Goal: Task Accomplishment & Management: Complete application form

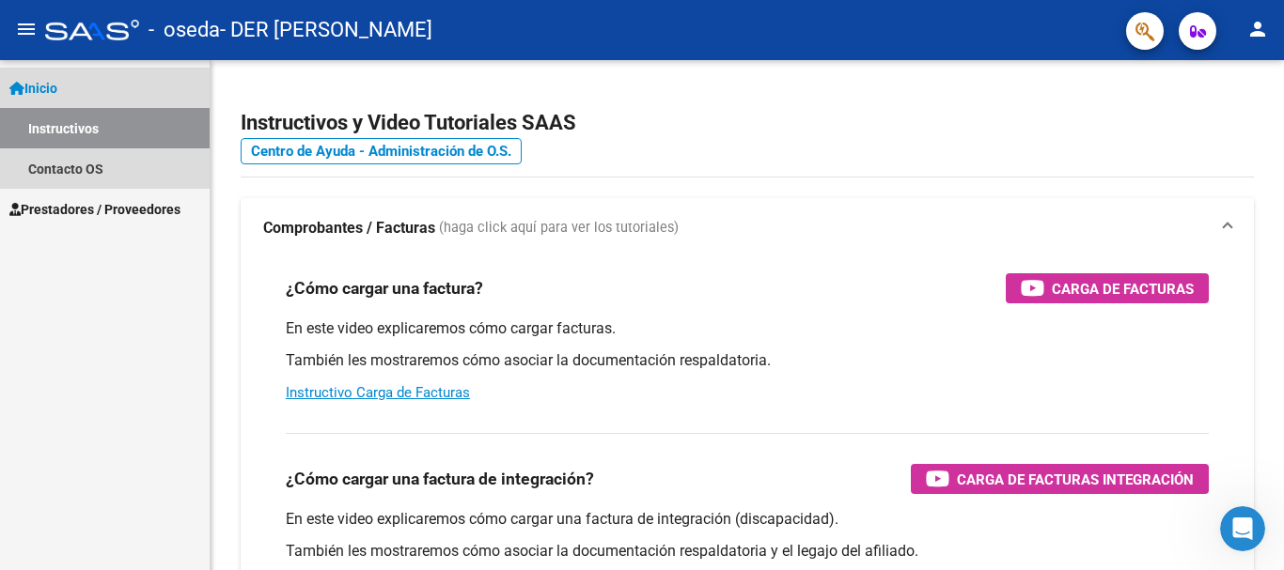
click at [69, 81] on link "Inicio" at bounding box center [105, 88] width 210 height 40
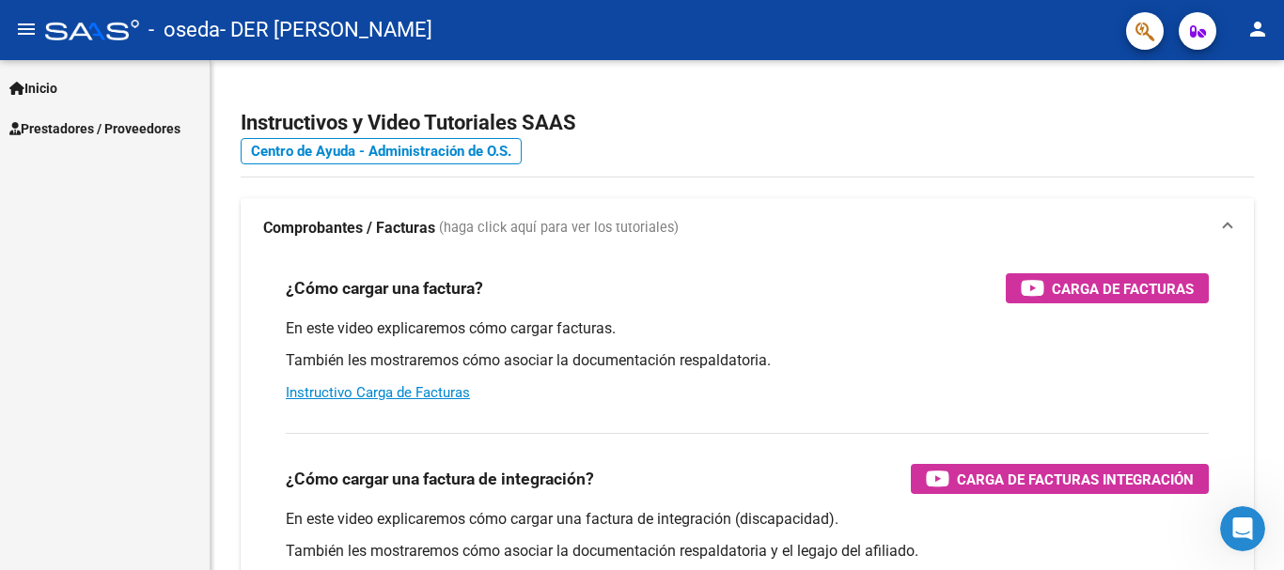
click at [90, 127] on span "Prestadores / Proveedores" at bounding box center [94, 128] width 171 height 21
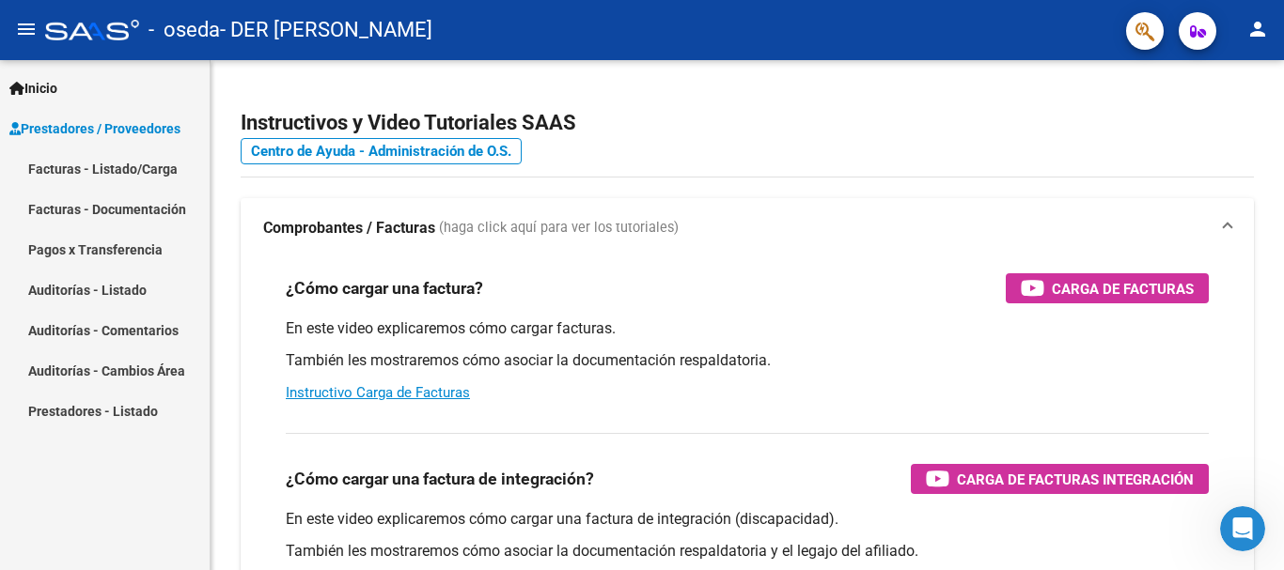
click at [64, 171] on link "Facturas - Listado/Carga" at bounding box center [105, 168] width 210 height 40
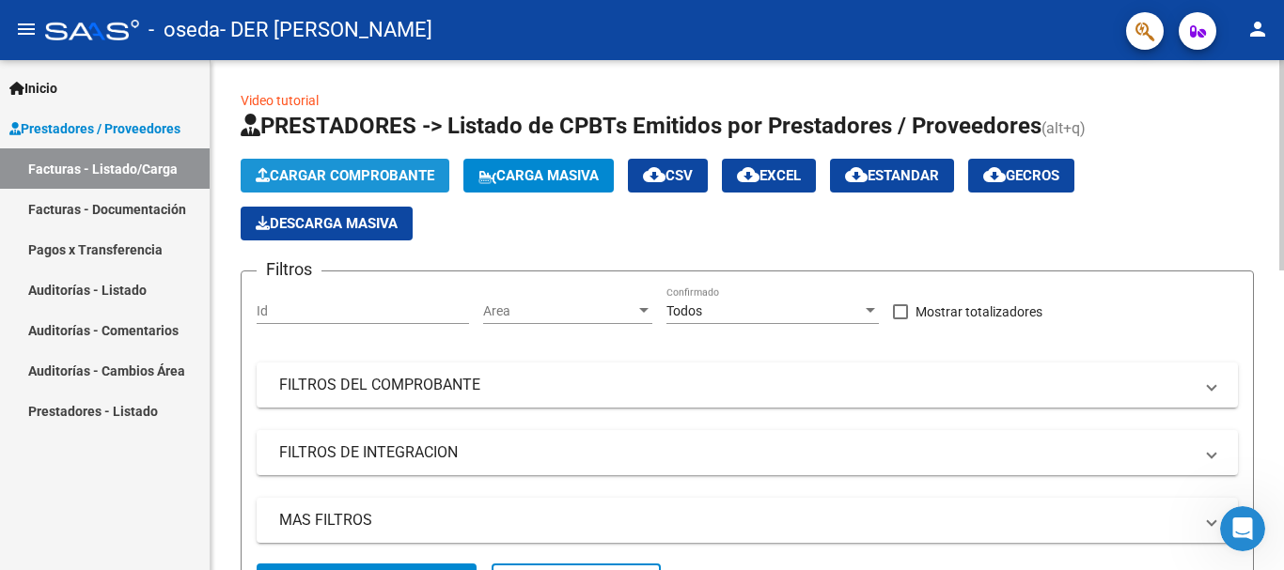
click at [287, 173] on span "Cargar Comprobante" at bounding box center [345, 175] width 179 height 17
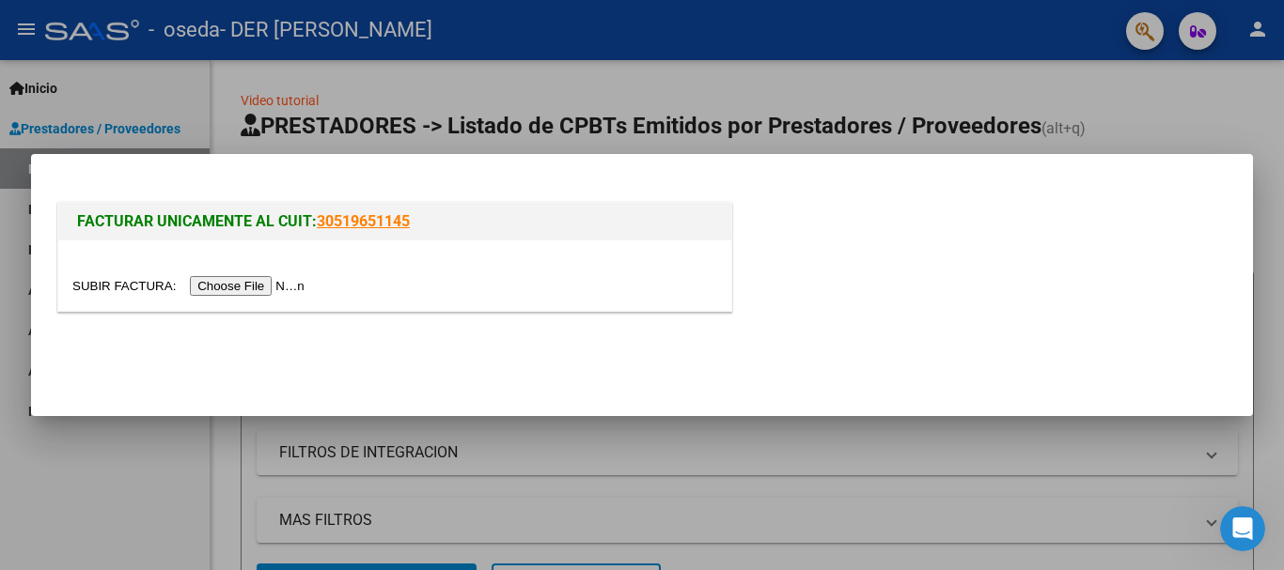
click at [260, 288] on input "file" at bounding box center [191, 286] width 238 height 20
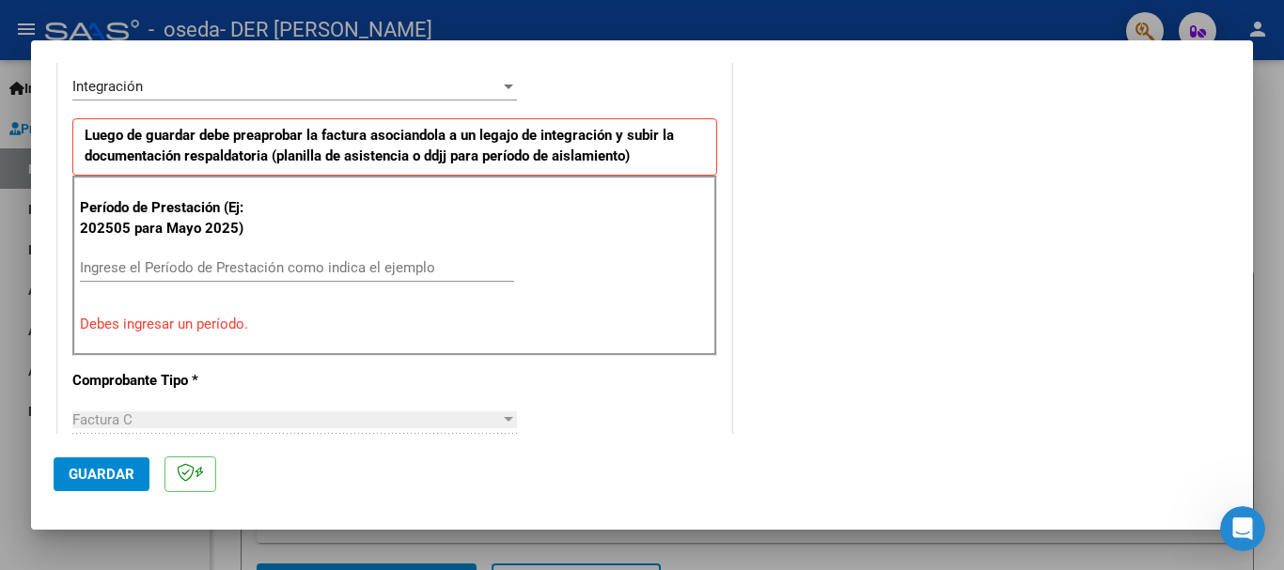
scroll to position [502, 0]
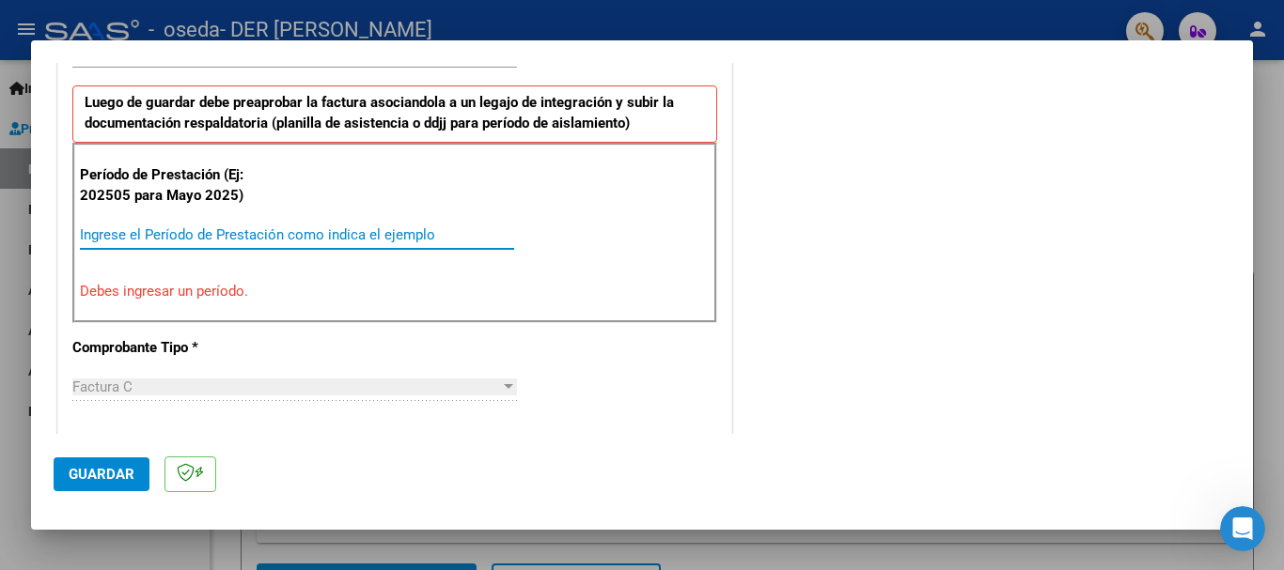
click at [96, 230] on input "Ingrese el Período de Prestación como indica el ejemplo" at bounding box center [297, 234] width 434 height 17
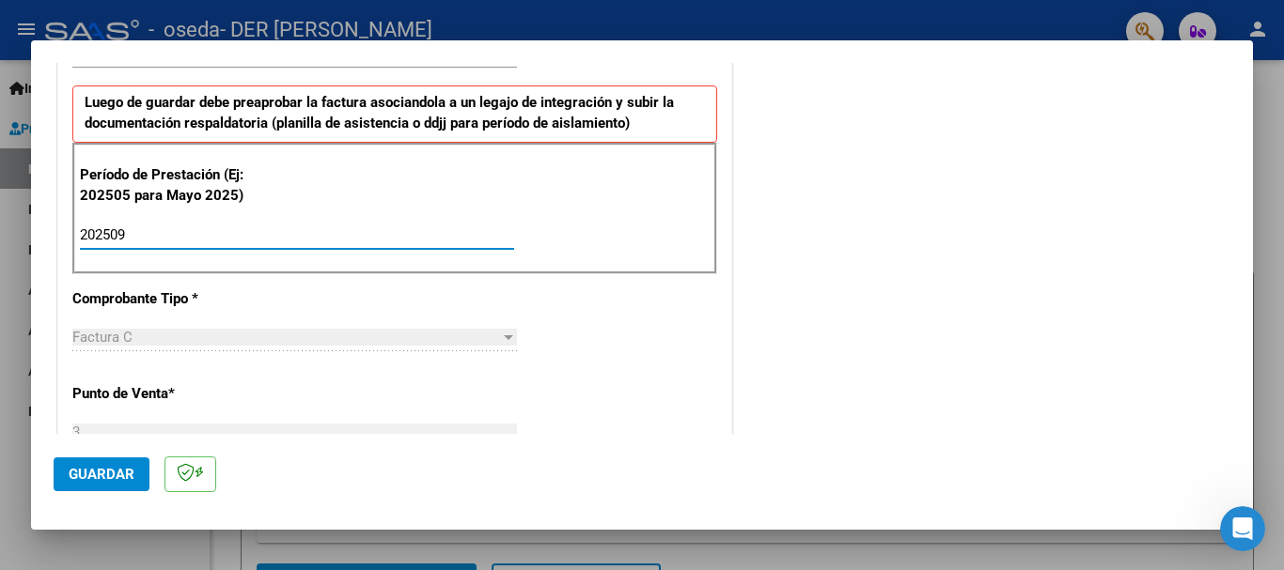
type input "202509"
click at [96, 477] on span "Guardar" at bounding box center [102, 474] width 66 height 17
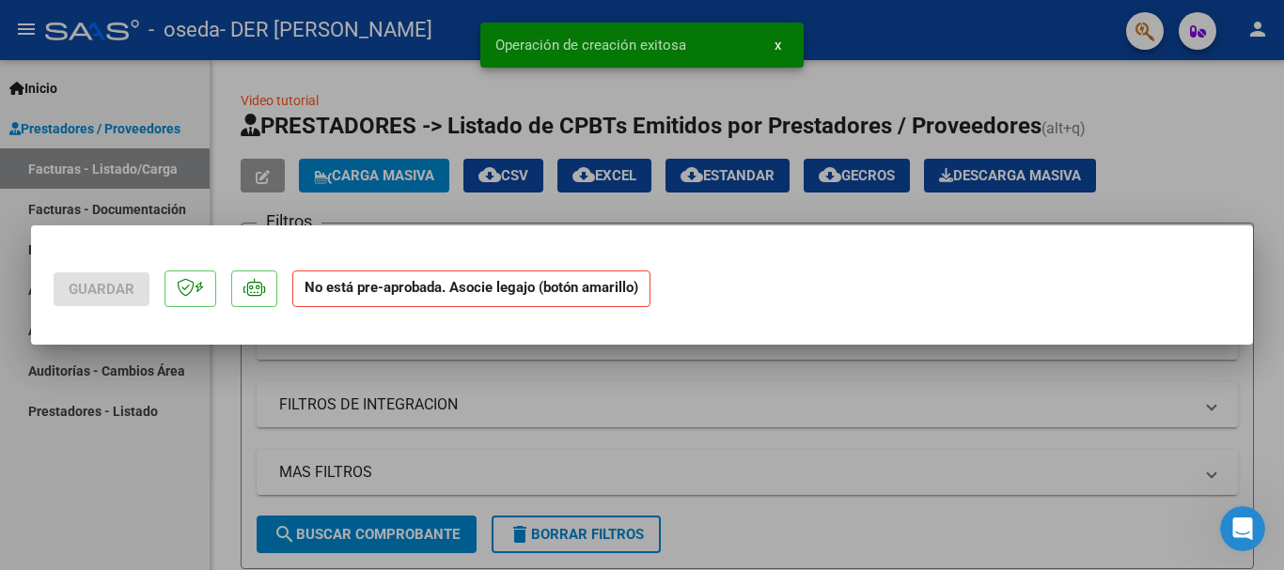
scroll to position [0, 0]
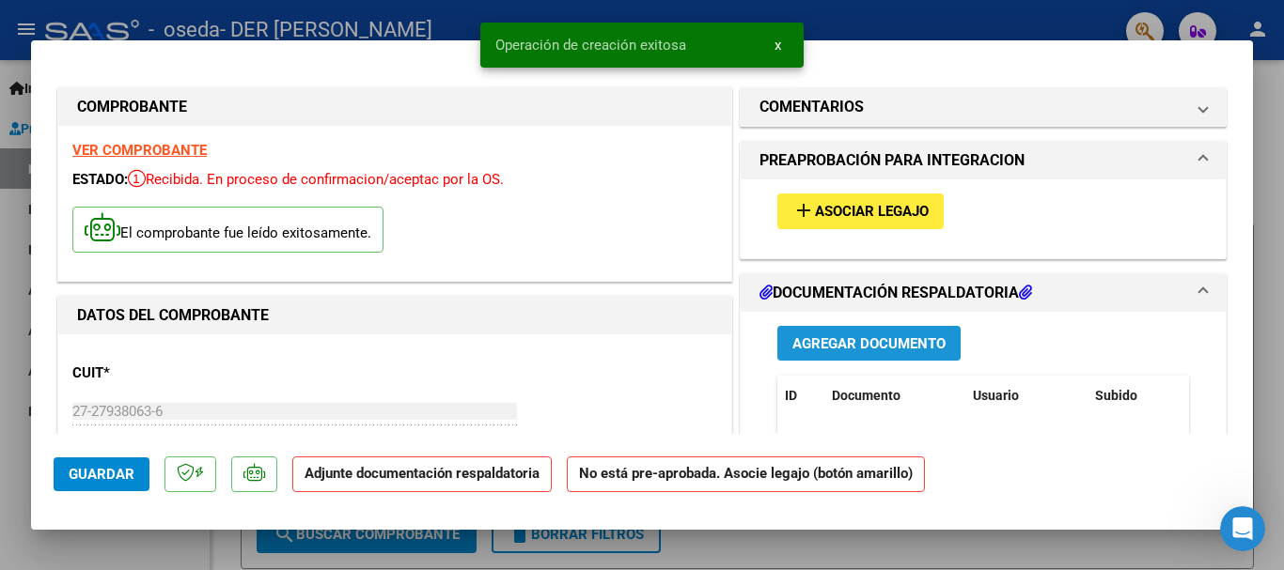
click at [858, 335] on span "Agregar Documento" at bounding box center [868, 343] width 153 height 17
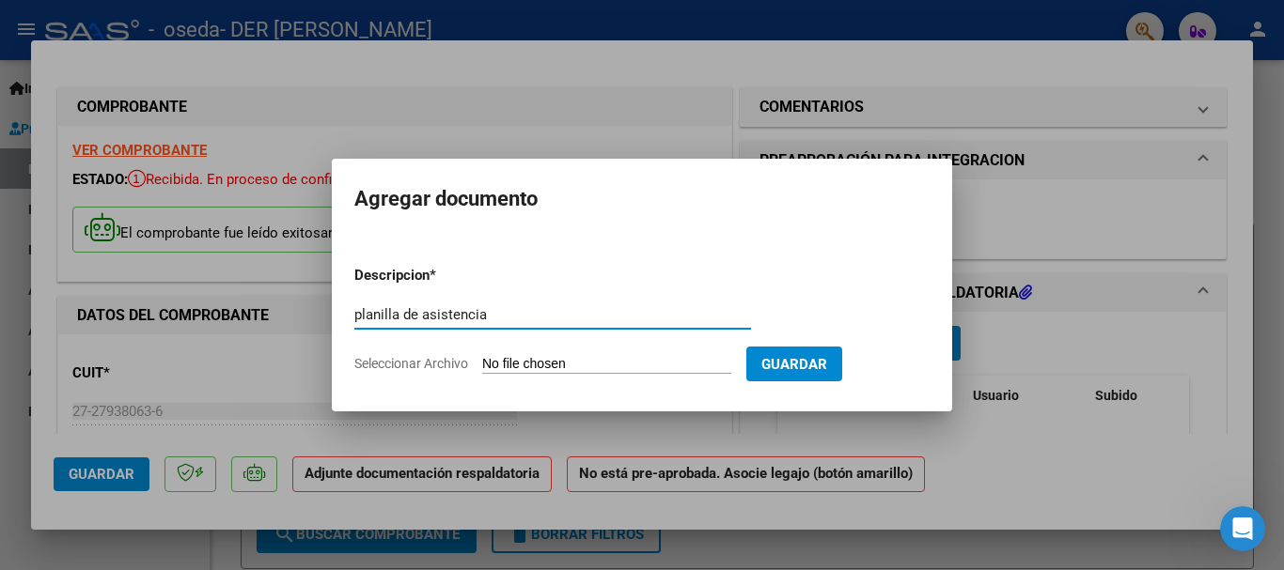
type input "planilla de asistencia"
click at [399, 363] on span "Seleccionar Archivo" at bounding box center [411, 363] width 114 height 15
click at [482, 363] on input "Seleccionar Archivo" at bounding box center [606, 365] width 249 height 18
type input "C:\fakepath\planillalautisept25.pdf"
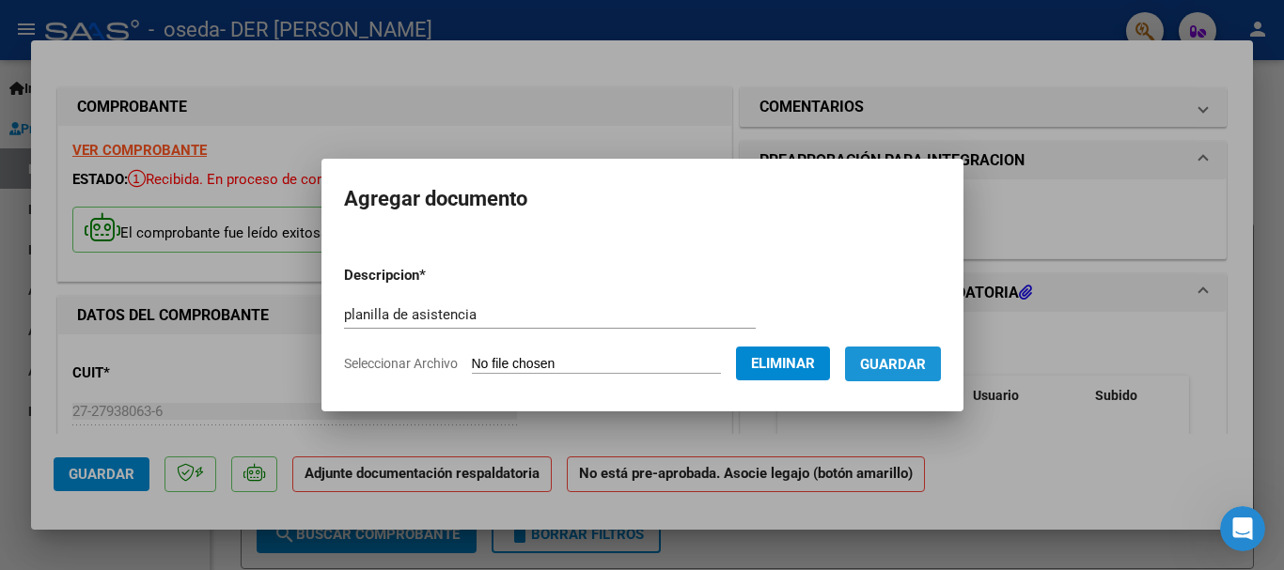
click at [898, 366] on span "Guardar" at bounding box center [893, 364] width 66 height 17
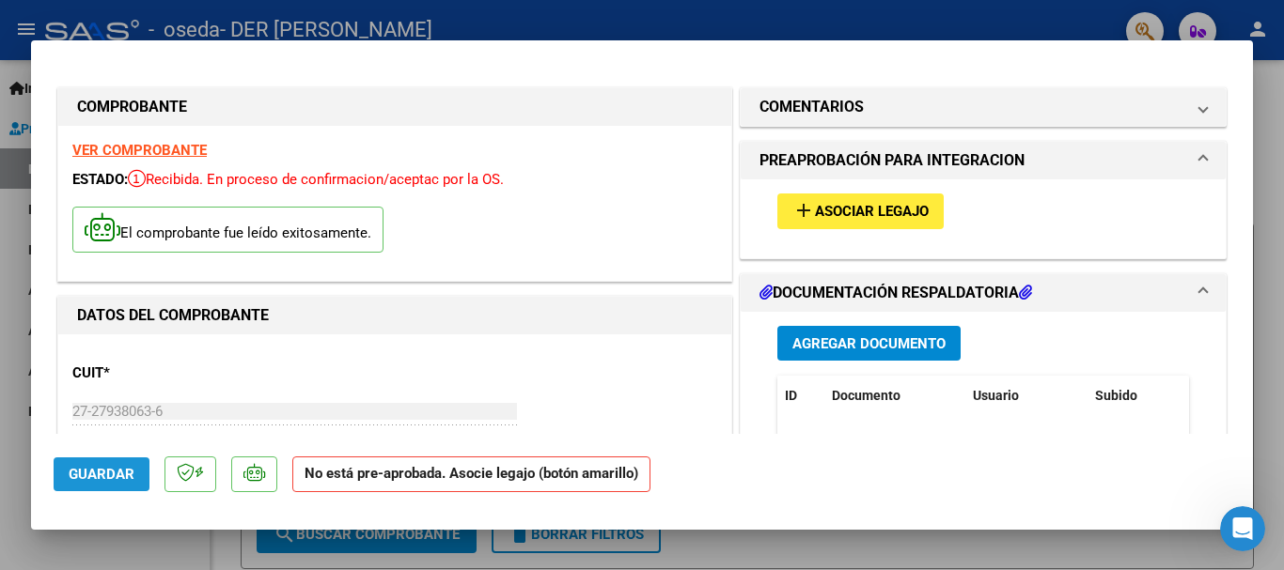
click at [100, 477] on span "Guardar" at bounding box center [102, 474] width 66 height 17
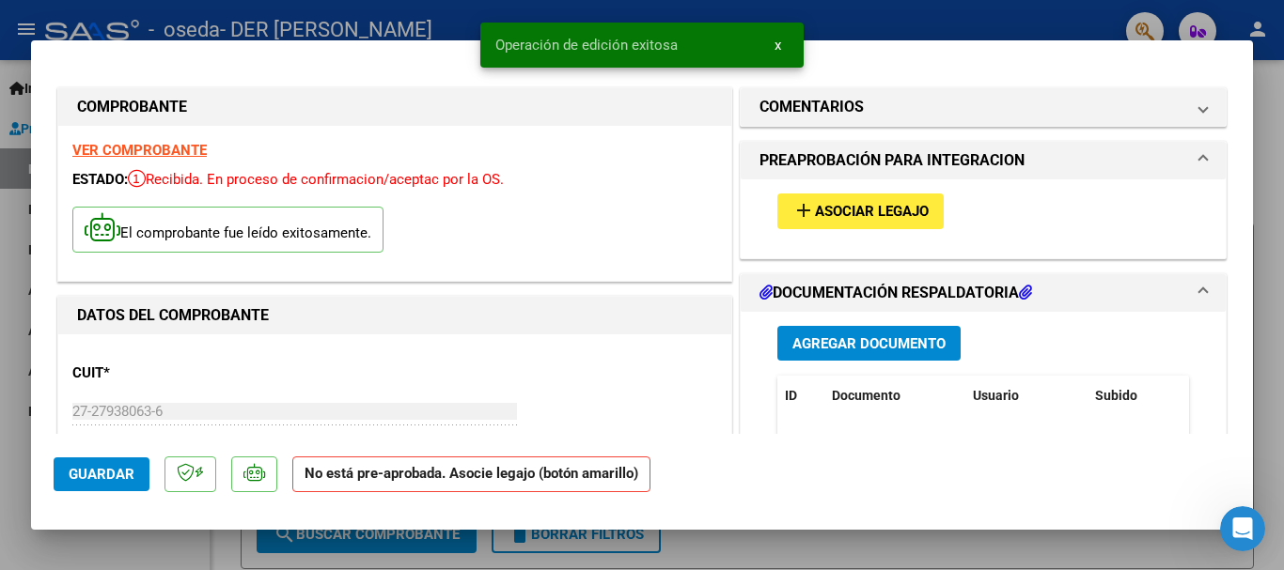
click at [1269, 311] on div at bounding box center [642, 285] width 1284 height 570
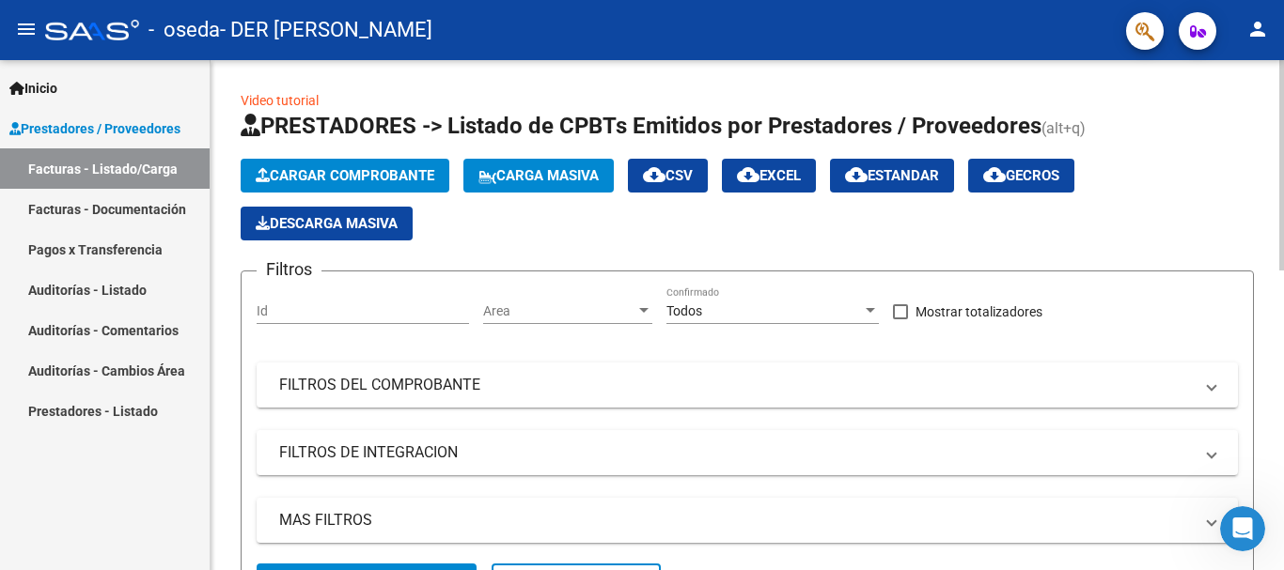
drag, startPoint x: 1278, startPoint y: 114, endPoint x: 1283, endPoint y: 348, distance: 234.0
click at [1225, 202] on div "Cargar Comprobante Carga Masiva cloud_download CSV cloud_download EXCEL cloud_d…" at bounding box center [747, 200] width 1013 height 82
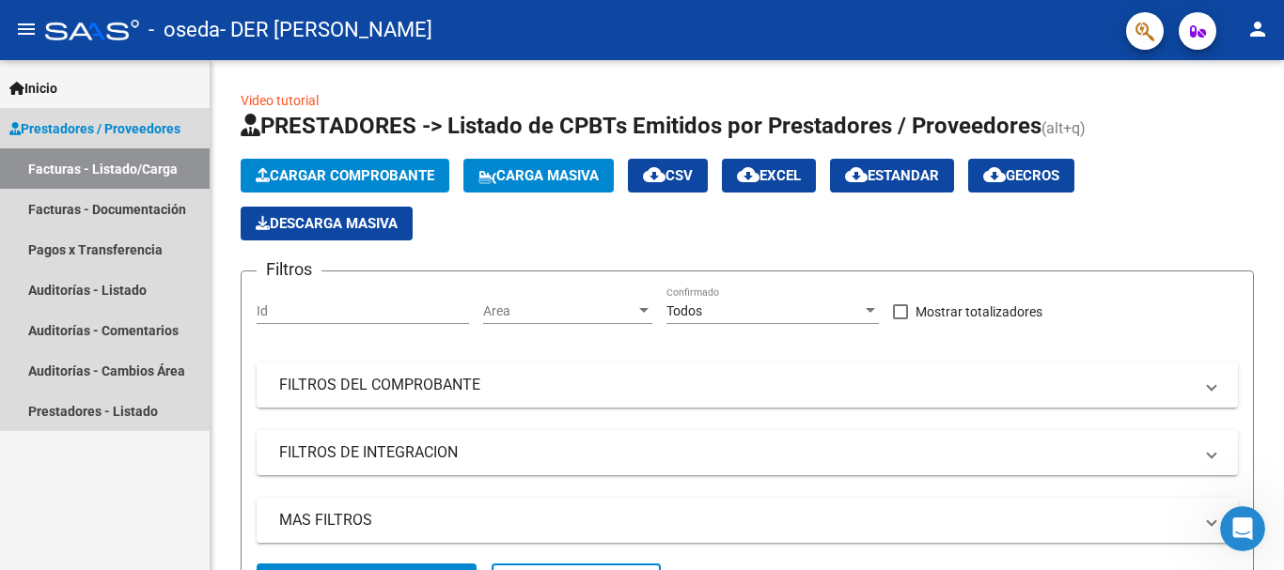
click at [90, 162] on link "Facturas - Listado/Carga" at bounding box center [105, 168] width 210 height 40
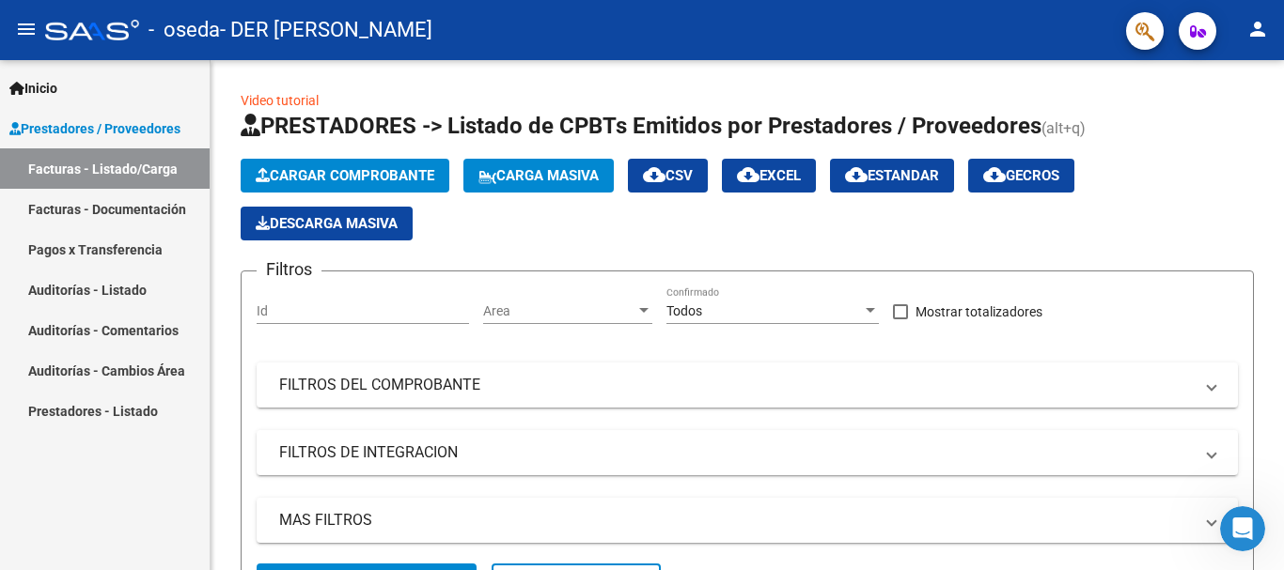
click at [120, 126] on span "Prestadores / Proveedores" at bounding box center [94, 128] width 171 height 21
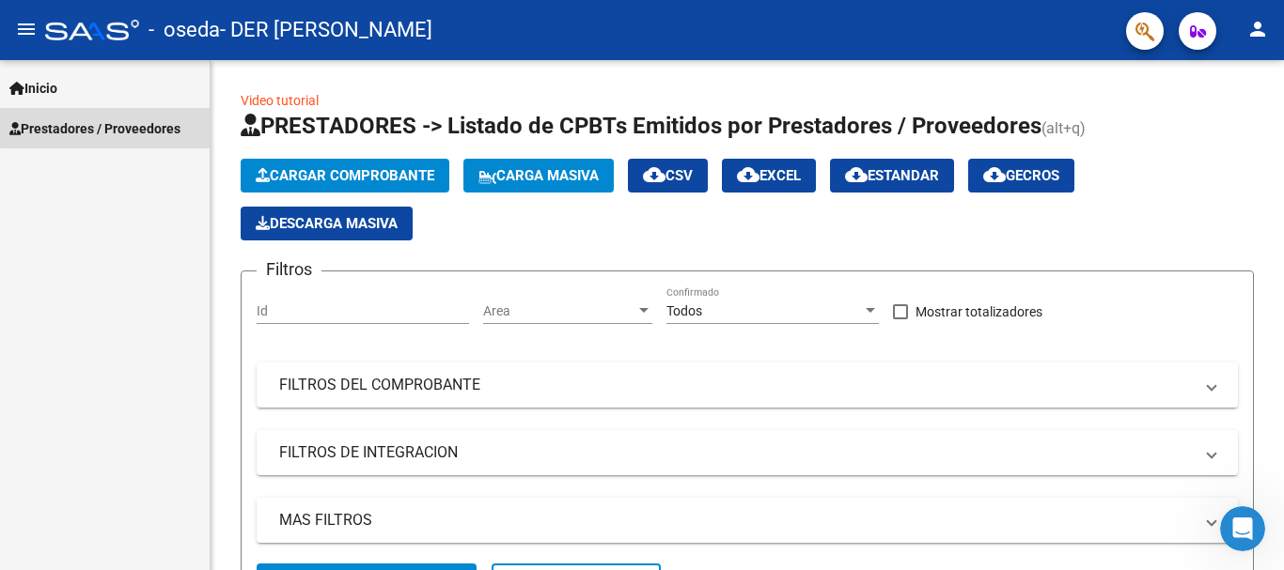
click at [120, 126] on span "Prestadores / Proveedores" at bounding box center [94, 128] width 171 height 21
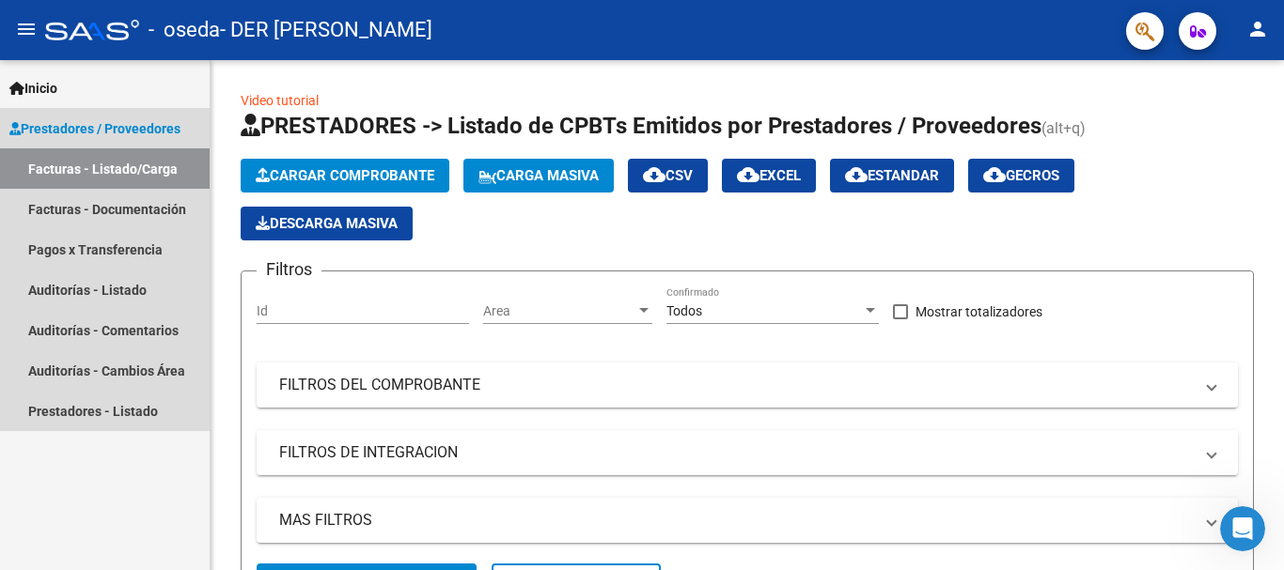
click at [105, 175] on link "Facturas - Listado/Carga" at bounding box center [105, 168] width 210 height 40
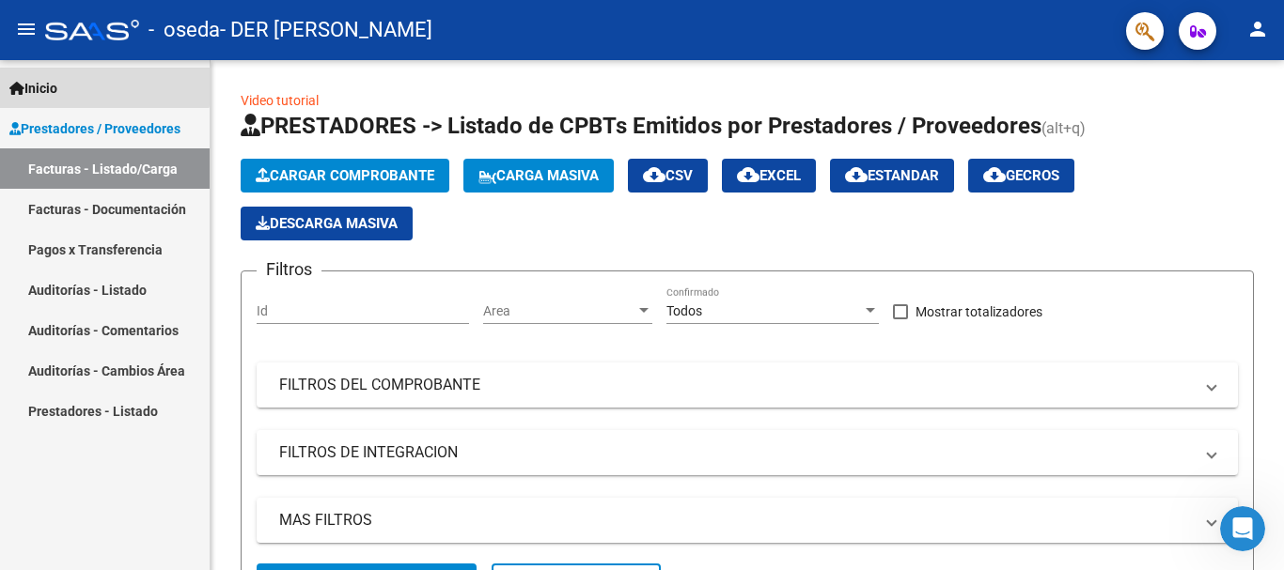
click at [57, 78] on span "Inicio" at bounding box center [33, 88] width 48 height 21
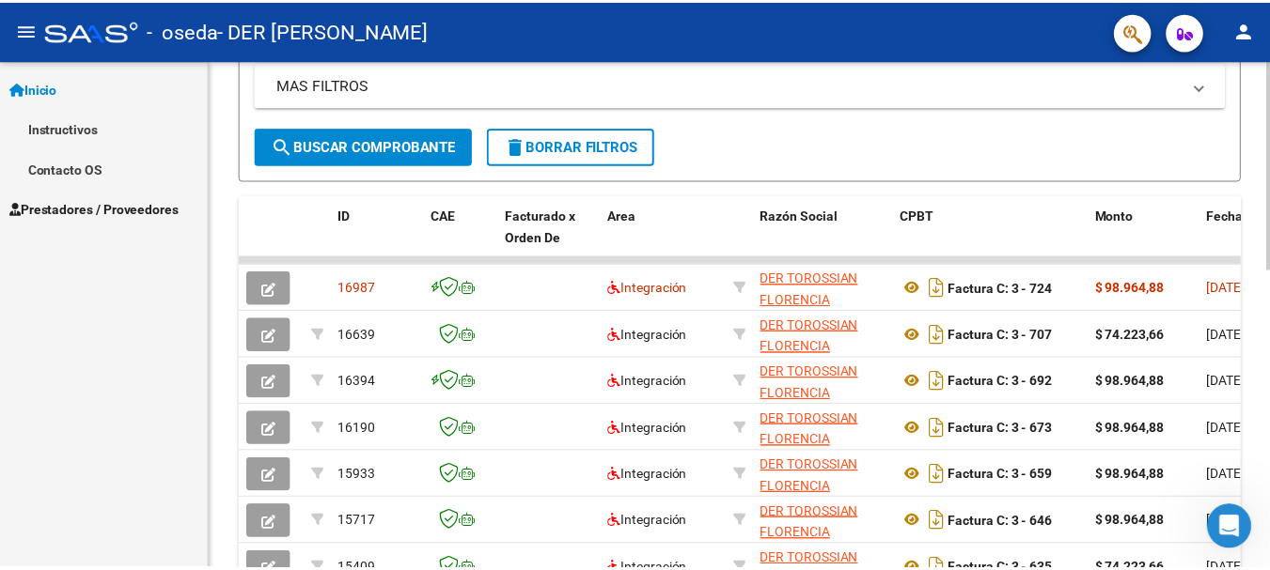
scroll to position [429, 0]
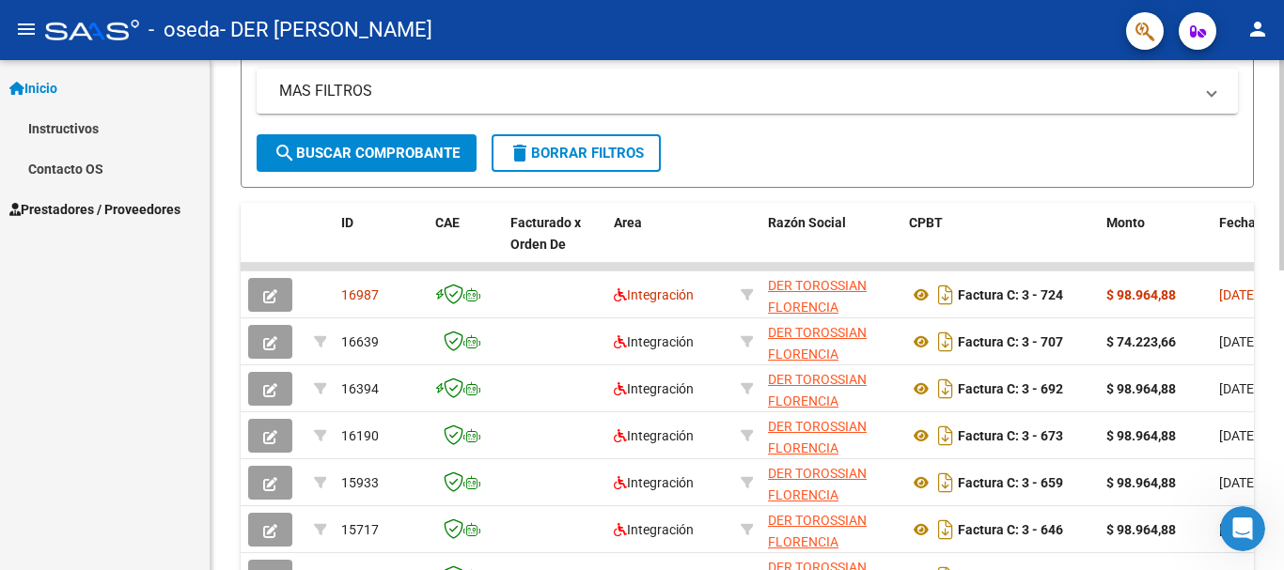
click at [1269, 368] on div at bounding box center [1281, 346] width 5 height 210
click at [1255, 26] on mat-icon "person" at bounding box center [1257, 29] width 23 height 23
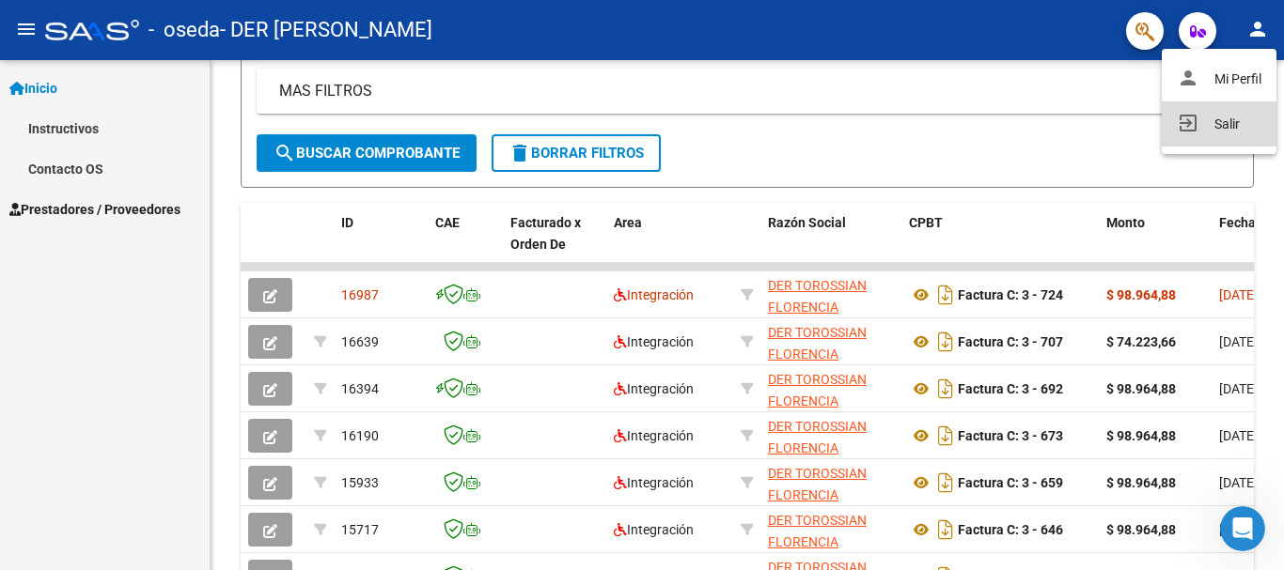
click at [1225, 121] on button "exit_to_app Salir" at bounding box center [1218, 123] width 115 height 45
